Goal: Task Accomplishment & Management: Complete application form

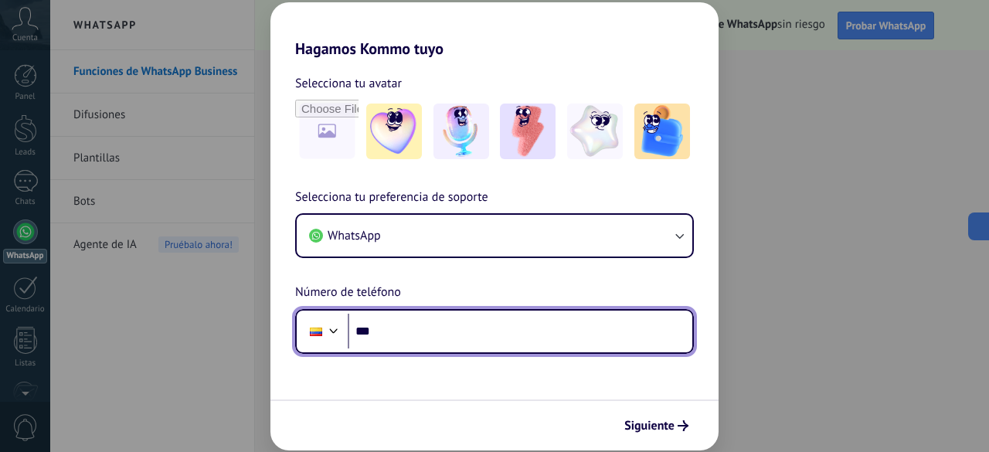
click at [428, 345] on input "***" at bounding box center [520, 332] width 345 height 36
type input "**********"
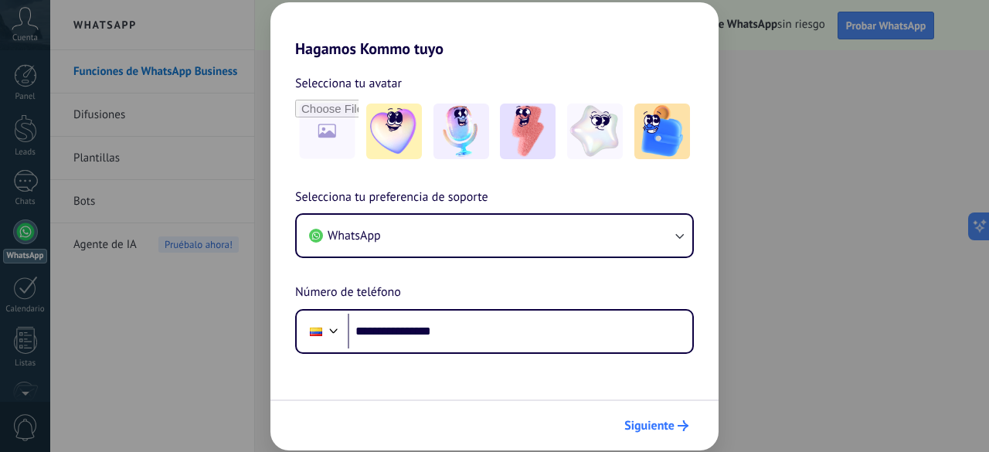
click at [654, 427] on span "Siguiente" at bounding box center [649, 425] width 50 height 11
